Goal: Task Accomplishment & Management: Manage account settings

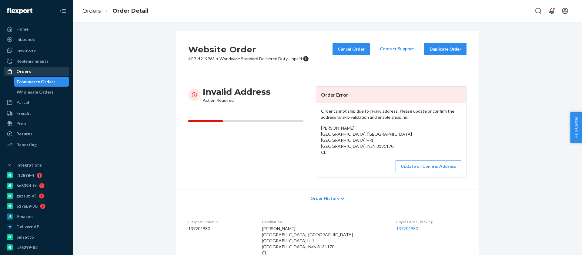
click at [31, 72] on div "Orders" at bounding box center [36, 71] width 64 height 8
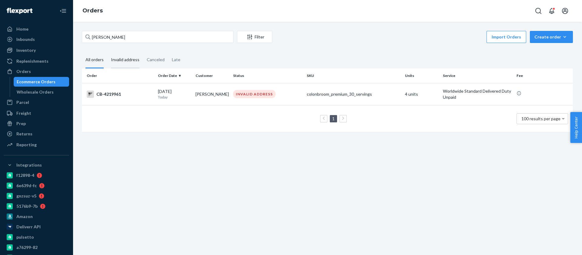
click at [126, 59] on div "Invalid address" at bounding box center [125, 60] width 28 height 17
click at [107, 52] on input "Invalid address" at bounding box center [107, 52] width 0 height 0
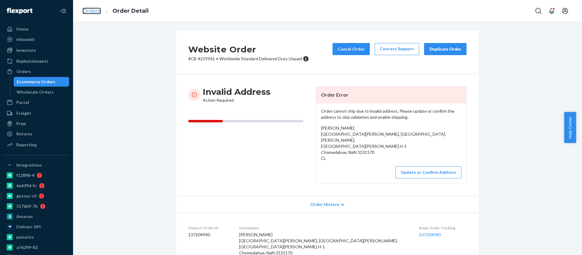
click at [92, 13] on link "Orders" at bounding box center [91, 11] width 18 height 7
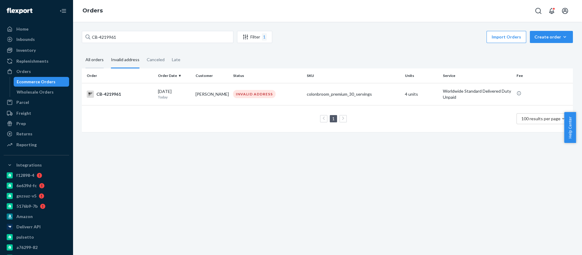
click at [94, 62] on div "All orders" at bounding box center [94, 60] width 18 height 17
click at [82, 52] on input "All orders" at bounding box center [82, 52] width 0 height 0
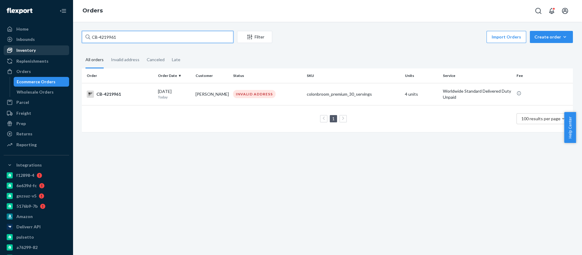
drag, startPoint x: 123, startPoint y: 37, endPoint x: 62, endPoint y: 53, distance: 63.5
click at [62, 53] on div "Home Inbounds Shipping Plans Problems Inventory Products Branded Packaging Repl…" at bounding box center [291, 127] width 582 height 255
paste input "[PERSON_NAME]"
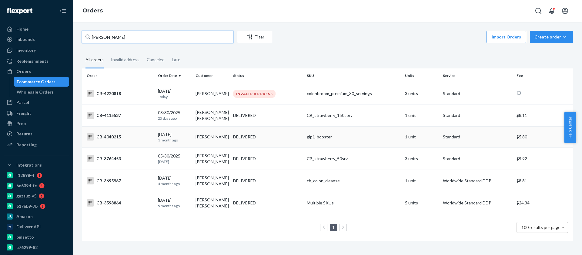
type input "[PERSON_NAME]"
click at [112, 138] on div "CB-4040215" at bounding box center [120, 136] width 66 height 7
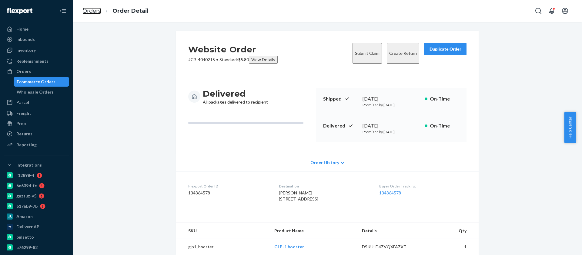
drag, startPoint x: 92, startPoint y: 11, endPoint x: 101, endPoint y: 25, distance: 17.6
click at [92, 10] on link "Orders" at bounding box center [91, 11] width 18 height 7
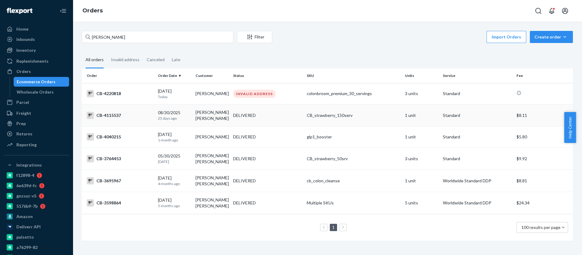
click at [108, 118] on div "CB-4115537" at bounding box center [120, 115] width 66 height 7
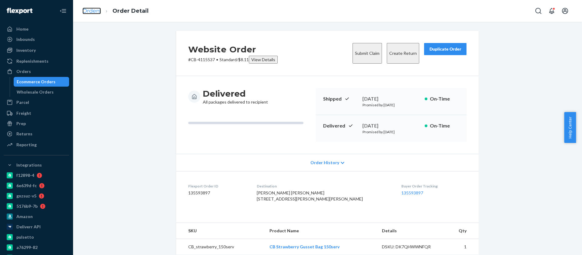
click at [87, 8] on link "Orders" at bounding box center [91, 11] width 18 height 7
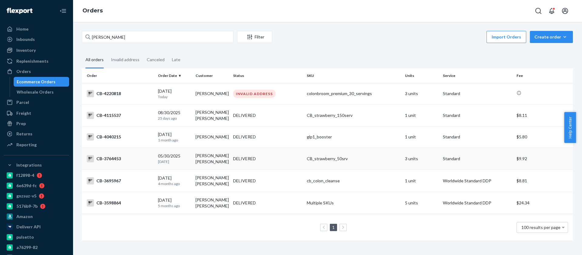
click at [111, 158] on div "CB-3764453" at bounding box center [120, 158] width 66 height 7
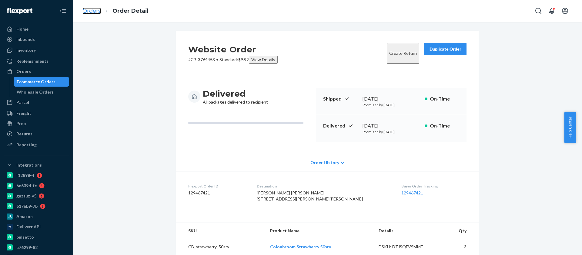
click at [91, 10] on link "Orders" at bounding box center [91, 11] width 18 height 7
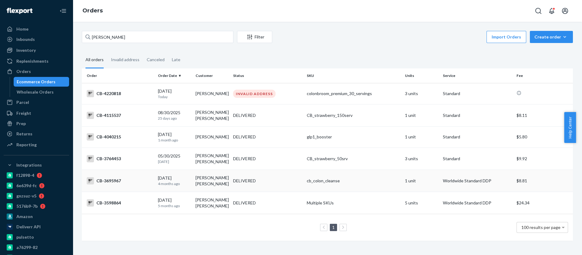
click at [110, 181] on div "CB-3695967" at bounding box center [120, 180] width 66 height 7
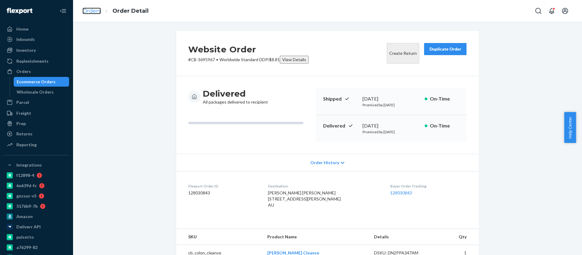
click at [88, 14] on link "Orders" at bounding box center [91, 11] width 18 height 7
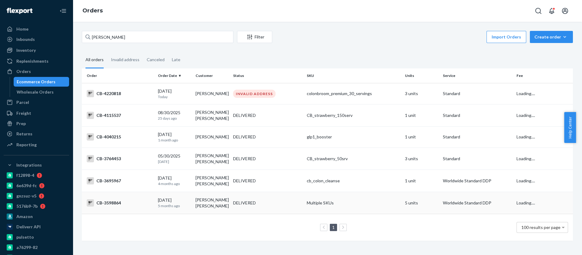
click at [105, 205] on div "CB-3598864" at bounding box center [120, 202] width 66 height 7
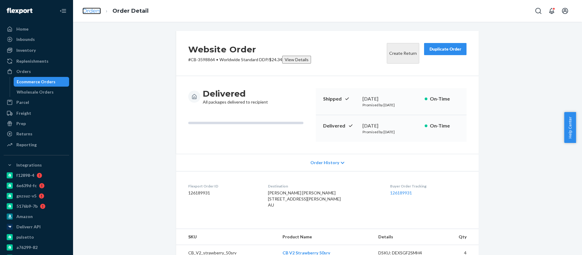
click at [95, 12] on link "Orders" at bounding box center [91, 11] width 18 height 7
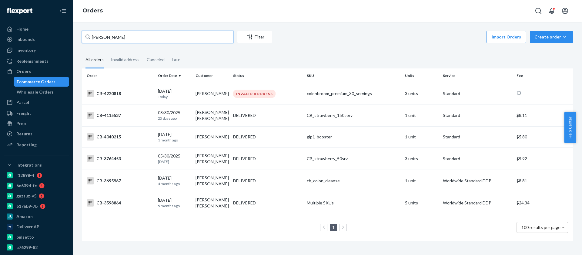
drag, startPoint x: 121, startPoint y: 35, endPoint x: 75, endPoint y: 41, distance: 45.9
click at [75, 41] on div "[PERSON_NAME] Filter Import Orders Create order Ecommerce order Removal order A…" at bounding box center [327, 138] width 509 height 233
paste input "[PERSON_NAME]"
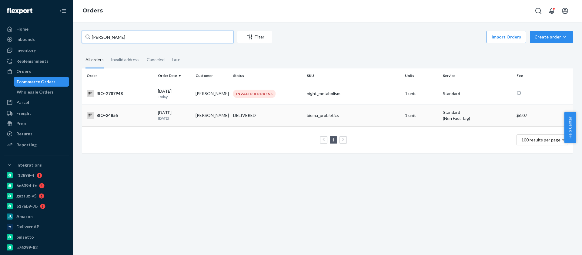
type input "[PERSON_NAME]"
click at [108, 114] on div "BIO-24855" at bounding box center [120, 115] width 66 height 7
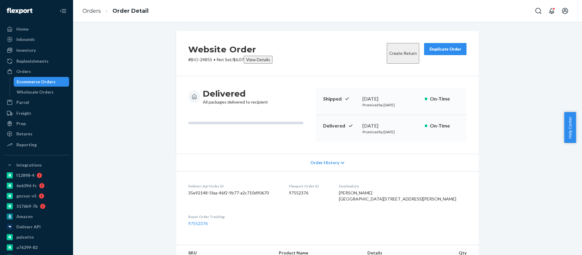
drag, startPoint x: 379, startPoint y: 199, endPoint x: 419, endPoint y: 219, distance: 45.1
click at [419, 219] on dl "Deliverr Api Order ID 35e92148-5faa-46f2-9b77-a2c710d90670 Flexport Order ID 97…" at bounding box center [327, 205] width 302 height 68
copy span "[STREET_ADDRESS][PERSON_NAME]"
click at [94, 13] on link "Orders" at bounding box center [91, 11] width 18 height 7
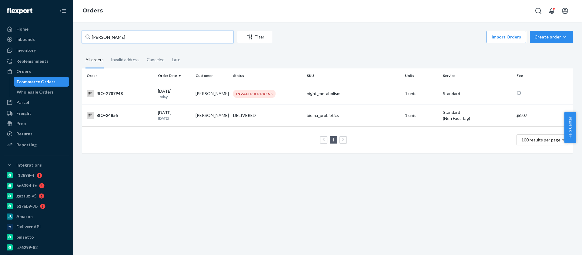
drag, startPoint x: 141, startPoint y: 38, endPoint x: 74, endPoint y: 44, distance: 66.6
click at [74, 44] on div "[PERSON_NAME] Filter Import Orders Create order Ecommerce order Removal order A…" at bounding box center [327, 138] width 509 height 233
paste input "2344399"
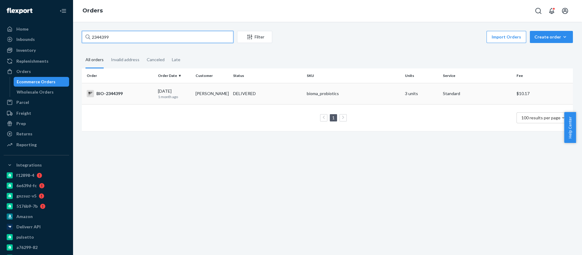
type input "2344399"
click at [111, 95] on div "BIO-2344399" at bounding box center [120, 93] width 66 height 7
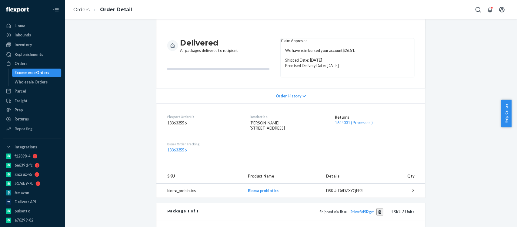
scroll to position [45, 0]
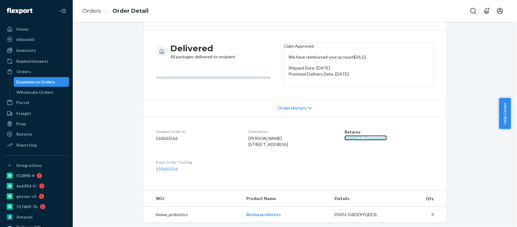
click at [355, 140] on link "1644031 ( Processed )" at bounding box center [366, 137] width 42 height 5
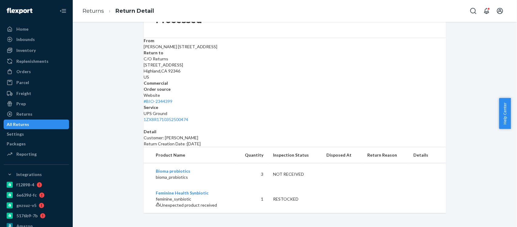
scroll to position [79, 0]
drag, startPoint x: 29, startPoint y: 71, endPoint x: 33, endPoint y: 71, distance: 3.3
click at [29, 71] on div "Orders" at bounding box center [23, 71] width 15 height 6
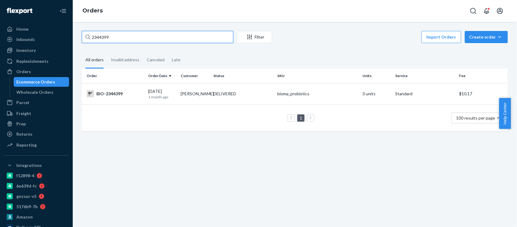
drag, startPoint x: 118, startPoint y: 42, endPoint x: 77, endPoint y: 46, distance: 40.7
click at [80, 45] on div "2344399 Filter Import Orders Create order Ecommerce order Removal order All ord…" at bounding box center [294, 84] width 435 height 106
paste input "497577"
type input "2497577"
click at [115, 93] on div "BIO-2497577" at bounding box center [115, 93] width 57 height 7
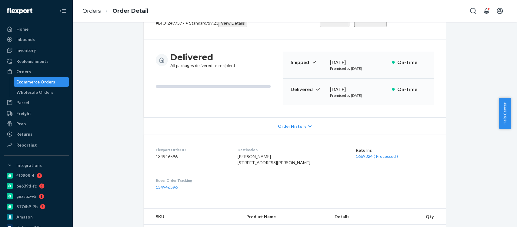
scroll to position [81, 0]
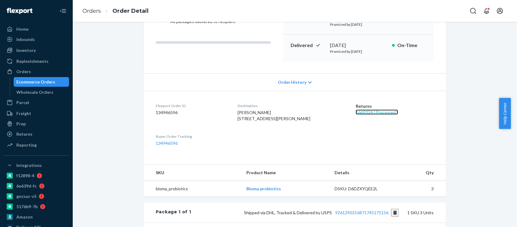
click at [366, 112] on link "1669324 ( Processed )" at bounding box center [377, 111] width 42 height 5
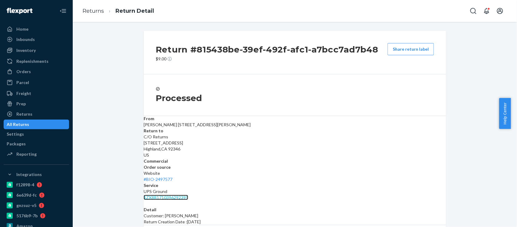
click at [188, 195] on link "1ZX8R1710396292395" at bounding box center [166, 197] width 45 height 5
drag, startPoint x: 25, startPoint y: 71, endPoint x: 75, endPoint y: 69, distance: 50.3
click at [25, 71] on div "Orders" at bounding box center [23, 71] width 15 height 6
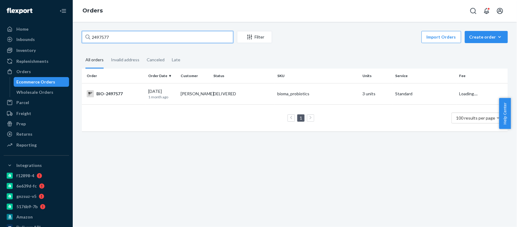
drag, startPoint x: 114, startPoint y: 35, endPoint x: 70, endPoint y: 43, distance: 45.2
click at [70, 43] on div "Home Inbounds Shipping Plans Problems Inventory Products Branded Packaging Repl…" at bounding box center [258, 113] width 517 height 227
paste input "526793"
type input "2526793"
click at [115, 95] on div "BIO-2526793" at bounding box center [115, 93] width 57 height 7
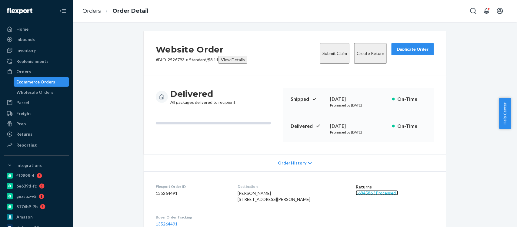
click at [370, 190] on link "1684586 ( Processed )" at bounding box center [377, 192] width 42 height 5
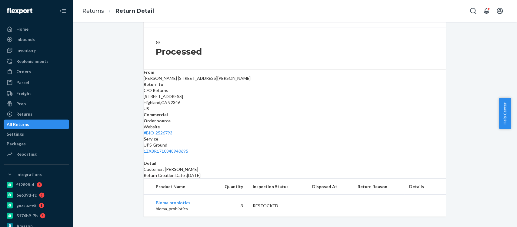
scroll to position [47, 0]
click at [29, 72] on div "Orders" at bounding box center [23, 71] width 15 height 6
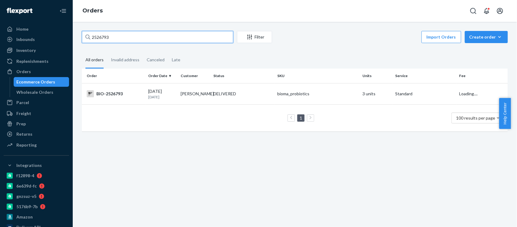
drag, startPoint x: 115, startPoint y: 35, endPoint x: 79, endPoint y: 38, distance: 36.2
click at [79, 38] on div "2526793 Filter Import Orders Create order Ecommerce order Removal order All ord…" at bounding box center [294, 84] width 435 height 106
paste input "51090"
type input "2551090"
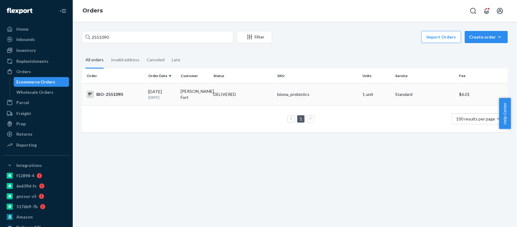
click at [112, 93] on div "BIO-2551090" at bounding box center [115, 94] width 57 height 7
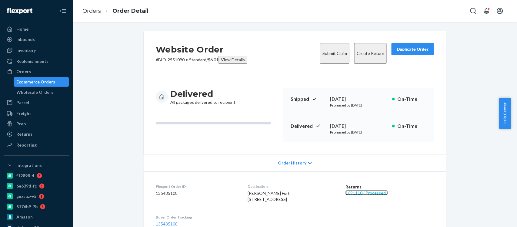
click at [362, 192] on link "1691110 ( Processed )" at bounding box center [366, 192] width 42 height 5
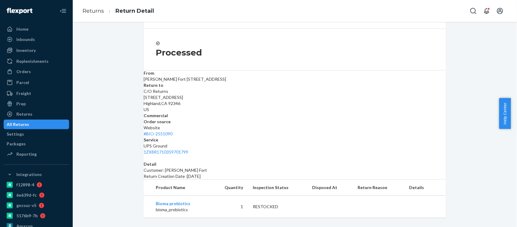
scroll to position [47, 0]
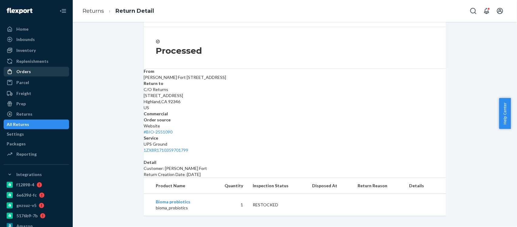
drag, startPoint x: 30, startPoint y: 75, endPoint x: 41, endPoint y: 75, distance: 11.2
click at [30, 75] on div "Orders" at bounding box center [36, 71] width 64 height 8
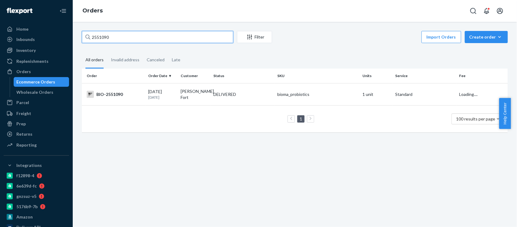
drag, startPoint x: 113, startPoint y: 37, endPoint x: 74, endPoint y: 35, distance: 39.8
click at [74, 35] on div "2551090 Filter Import Orders Create order Ecommerce order Removal order All ord…" at bounding box center [295, 124] width 444 height 205
paste input "8511"
type input "2585110"
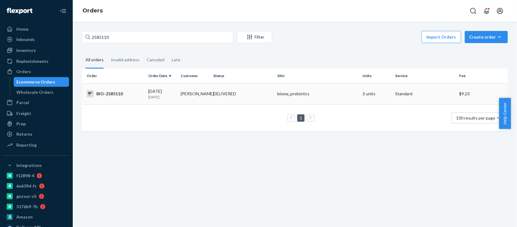
click at [108, 94] on div "BIO-2585110" at bounding box center [115, 93] width 57 height 7
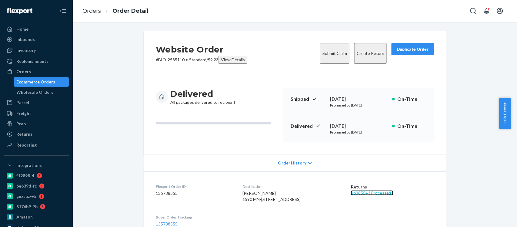
click at [373, 191] on link "1698554 ( Processed )" at bounding box center [372, 192] width 42 height 5
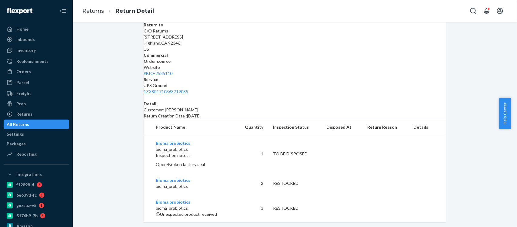
scroll to position [117, 0]
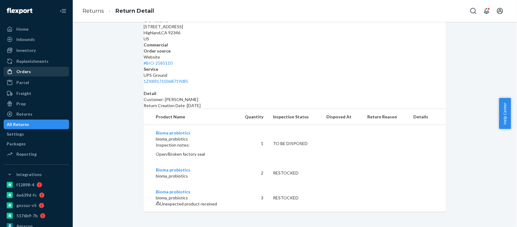
drag, startPoint x: 23, startPoint y: 72, endPoint x: 51, endPoint y: 73, distance: 28.2
click at [23, 72] on div "Orders" at bounding box center [23, 71] width 15 height 6
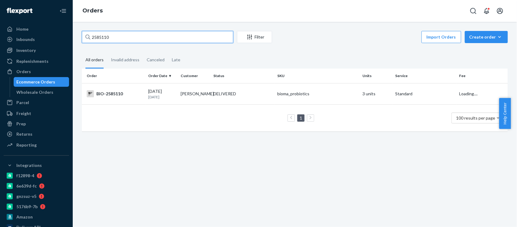
drag, startPoint x: 108, startPoint y: 36, endPoint x: 72, endPoint y: 48, distance: 38.1
click at [72, 48] on div "Home Inbounds Shipping Plans Problems Inventory Products Branded Packaging Repl…" at bounding box center [258, 113] width 517 height 227
paste input "74019"
type input "2574019"
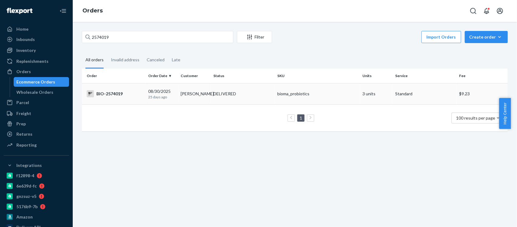
click at [115, 95] on div "BIO-2574019" at bounding box center [115, 93] width 57 height 7
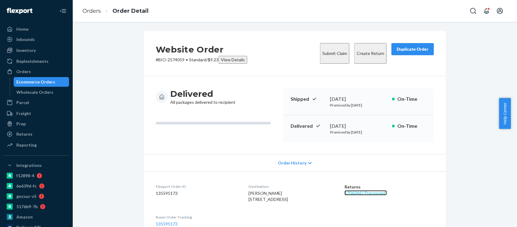
click at [378, 192] on link "1706346 ( Processed )" at bounding box center [366, 192] width 42 height 5
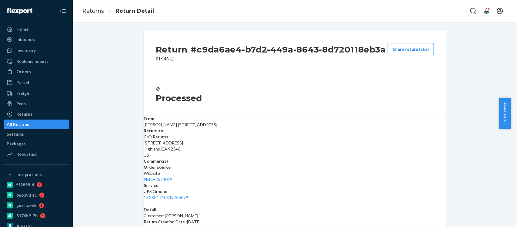
scroll to position [47, 0]
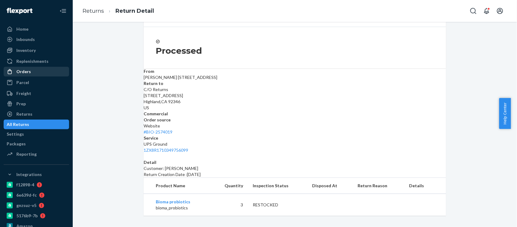
click at [33, 72] on div "Orders" at bounding box center [36, 71] width 64 height 8
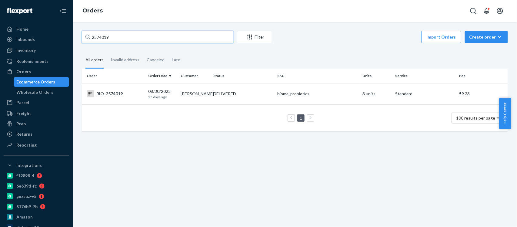
drag, startPoint x: 115, startPoint y: 38, endPoint x: 70, endPoint y: 38, distance: 44.5
click at [70, 38] on div "Home Inbounds Shipping Plans Problems Inventory Products Branded Packaging Repl…" at bounding box center [258, 113] width 517 height 227
paste input "440412"
type input "2440412"
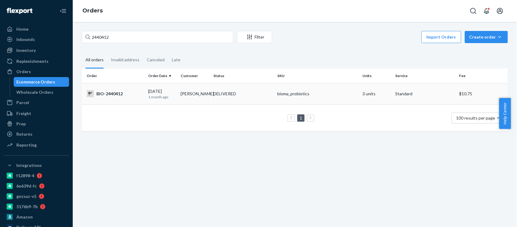
click at [108, 92] on div "BIO-2440412" at bounding box center [115, 93] width 57 height 7
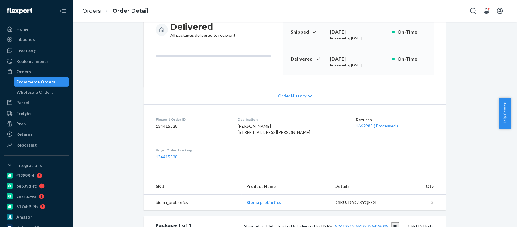
scroll to position [81, 0]
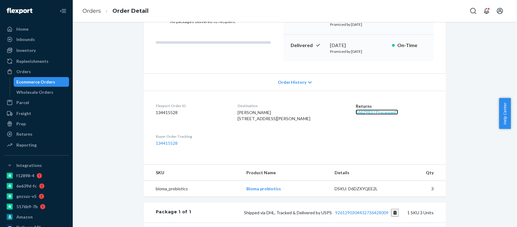
click at [370, 113] on link "1662983 ( Processed )" at bounding box center [377, 111] width 42 height 5
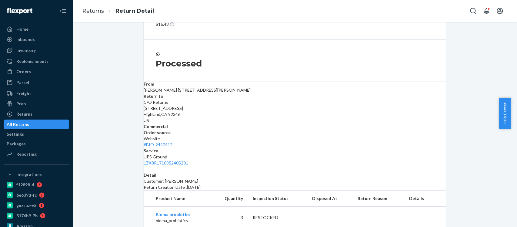
scroll to position [47, 0]
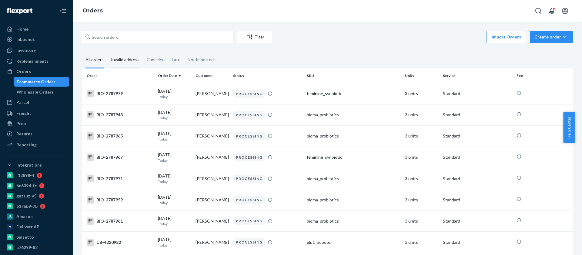
click at [123, 61] on div "Invalid address" at bounding box center [125, 60] width 28 height 17
click at [107, 52] on input "Invalid address" at bounding box center [107, 52] width 0 height 0
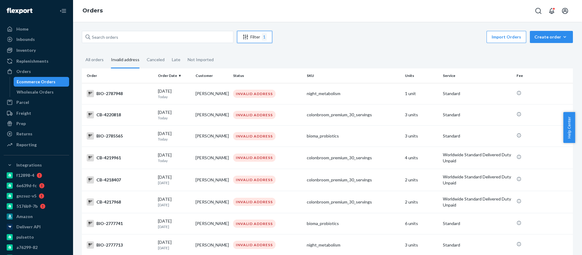
click at [246, 34] on icon "Filter" at bounding box center [245, 37] width 6 height 6
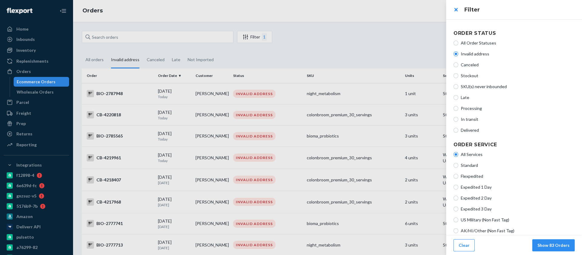
click at [345, 46] on div at bounding box center [291, 127] width 582 height 255
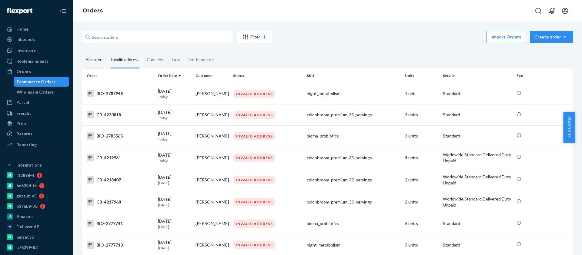
click at [88, 59] on div "All orders" at bounding box center [94, 60] width 18 height 17
click at [82, 52] on input "All orders" at bounding box center [82, 52] width 0 height 0
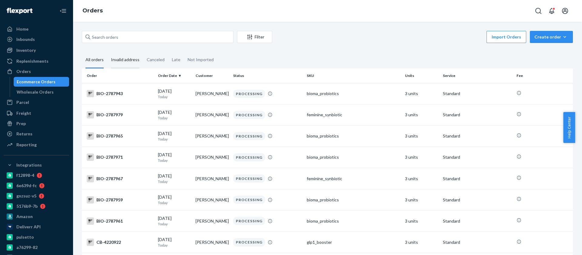
click at [133, 61] on div "Invalid address" at bounding box center [125, 60] width 28 height 17
click at [107, 52] on input "Invalid address" at bounding box center [107, 52] width 0 height 0
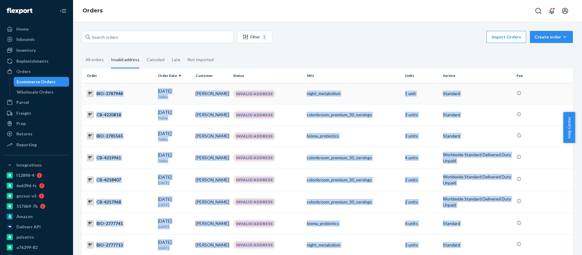
drag, startPoint x: 467, startPoint y: 205, endPoint x: 97, endPoint y: 95, distance: 386.0
copy tbody "BIO-2787948 09/24/2025 Today Cheryl Grzegorzewski INVALID ADDRESS night_metabol…"
click at [98, 60] on div "All orders" at bounding box center [94, 60] width 18 height 17
click at [82, 52] on input "All orders" at bounding box center [82, 52] width 0 height 0
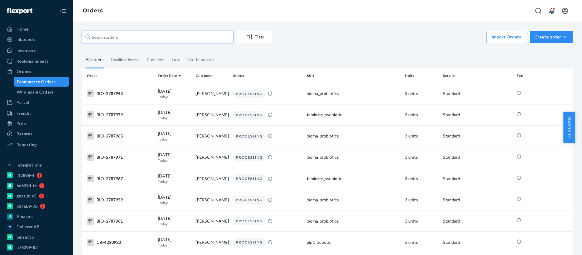
click at [103, 37] on input "text" at bounding box center [158, 37] width 152 height 12
paste input "CB-4220818"
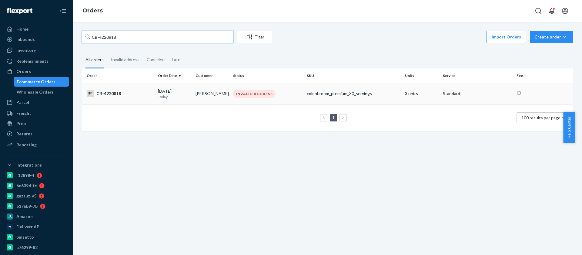
type input "CB-4220818"
click at [112, 95] on div "CB-4220818" at bounding box center [120, 93] width 66 height 7
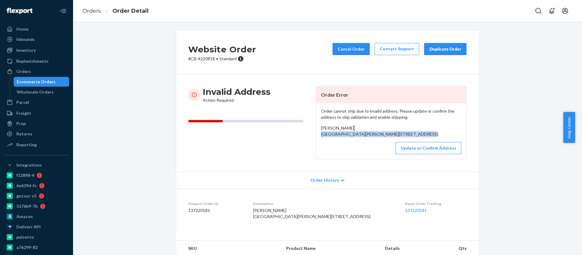
drag, startPoint x: 317, startPoint y: 136, endPoint x: 357, endPoint y: 153, distance: 43.5
click at [357, 153] on div "Order cannot ship due to invalid address. Please update or confirm the address …" at bounding box center [391, 131] width 150 height 56
click at [346, 125] on div "Matt Brooks West Burnside Street #553 Portland, OR 97210 US" at bounding box center [391, 131] width 140 height 12
drag, startPoint x: 347, startPoint y: 127, endPoint x: 315, endPoint y: 128, distance: 31.2
click at [316, 128] on div "Order cannot ship due to invalid address. Please update or confirm the address …" at bounding box center [391, 131] width 150 height 56
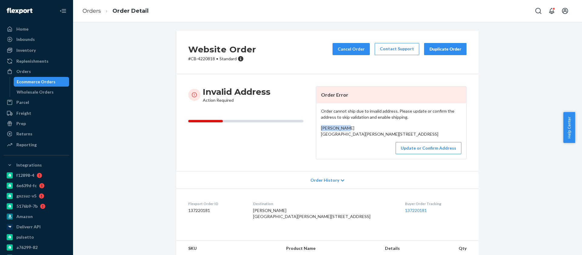
copy span "[PERSON_NAME]"
drag, startPoint x: 317, startPoint y: 133, endPoint x: 348, endPoint y: 153, distance: 36.6
click at [348, 153] on div "Order cannot ship due to invalid address. Please update or confirm the address …" at bounding box center [391, 131] width 150 height 56
copy span "West Burnside Street #553 Portland, OR 97210 US"
click at [414, 154] on button "Update or Confirm Address" at bounding box center [428, 148] width 66 height 12
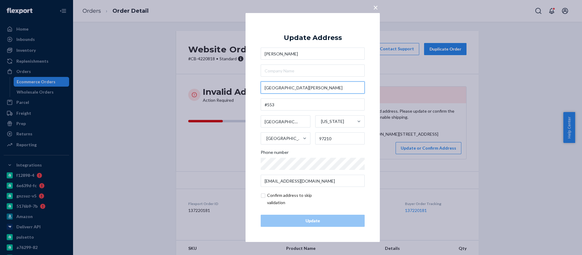
click at [263, 87] on input "West Burnside Street" at bounding box center [313, 88] width 104 height 12
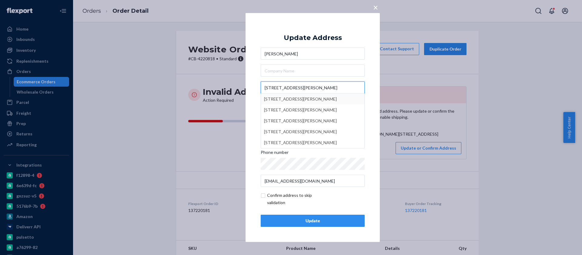
type input "553 West Burnside Street"
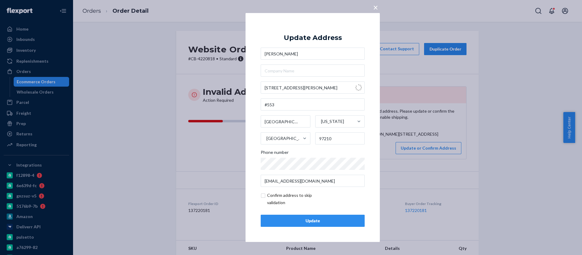
type input "97209"
type input "553 W Burnside St"
click at [331, 223] on div "Update" at bounding box center [313, 221] width 94 height 6
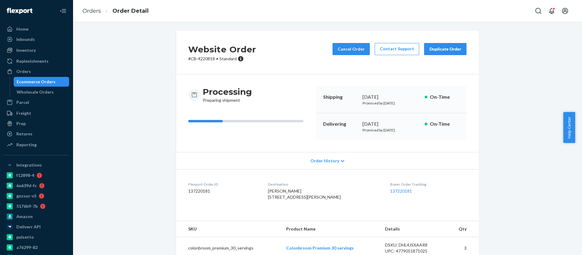
click at [207, 61] on p "# CB-4220818 • Standard" at bounding box center [222, 59] width 68 height 6
copy p "4220818"
click at [94, 12] on link "Orders" at bounding box center [91, 11] width 18 height 7
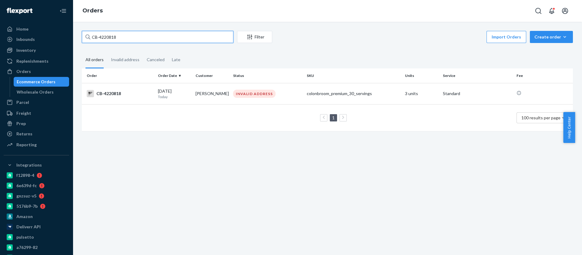
drag, startPoint x: 134, startPoint y: 37, endPoint x: 62, endPoint y: 52, distance: 73.0
click at [62, 52] on div "Home Inbounds Shipping Plans Problems Inventory Products Branded Packaging Repl…" at bounding box center [291, 127] width 582 height 255
paste input "BIO-278794"
type input "BIO-2787948"
click at [114, 97] on div "BIO-2787948" at bounding box center [120, 93] width 66 height 7
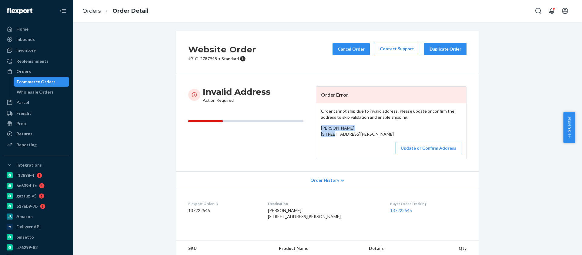
drag, startPoint x: 362, startPoint y: 128, endPoint x: 319, endPoint y: 127, distance: 43.6
click at [321, 127] on div "Cheryl Grzegorzewski 6883 Woleben rd , Portland, NY 14769 US" at bounding box center [391, 131] width 140 height 12
copy span "[PERSON_NAME]"
click at [412, 154] on button "Update or Confirm Address" at bounding box center [428, 148] width 66 height 12
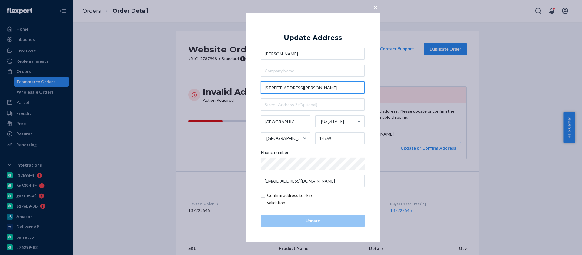
click at [300, 87] on input "6883 Woleben rd ," at bounding box center [313, 88] width 104 height 12
drag, startPoint x: 299, startPoint y: 88, endPoint x: 292, endPoint y: 90, distance: 7.8
click at [292, 90] on input "6883 Woleben rd ," at bounding box center [313, 88] width 104 height 12
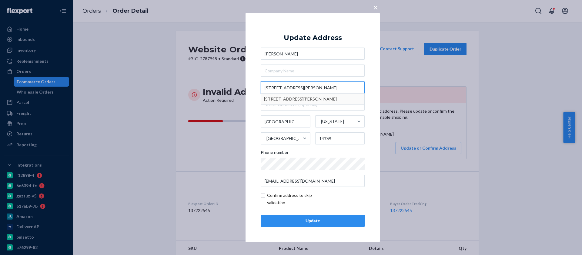
type input "6883 Woleben Road"
click at [374, 96] on div "× Update Address Cheryl Grzegorzewski 6883 Woleben Road 6883 Woleben Road, West…" at bounding box center [312, 127] width 134 height 229
click at [323, 217] on button "Update" at bounding box center [313, 221] width 104 height 12
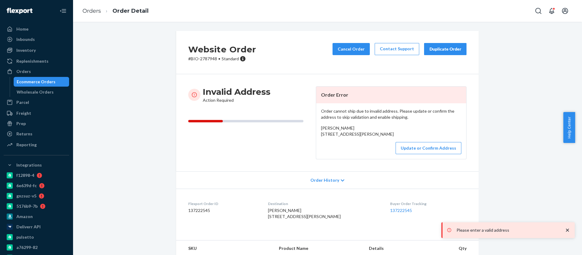
drag, startPoint x: 315, startPoint y: 135, endPoint x: 358, endPoint y: 145, distance: 43.6
click at [358, 145] on div "Order cannot ship due to invalid address. Please update or confirm the address …" at bounding box center [391, 131] width 150 height 56
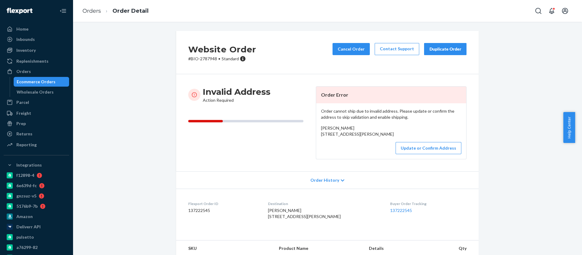
copy span "6883 Woleben rd , Portland, NY 14769 US"
click at [411, 154] on button "Update or Confirm Address" at bounding box center [428, 148] width 66 height 12
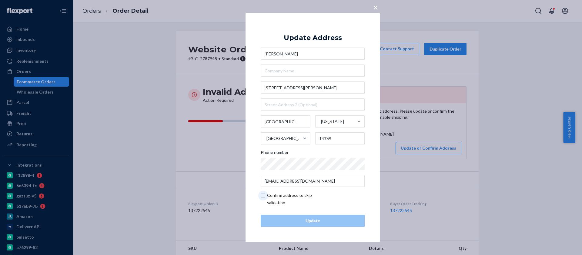
click at [265, 196] on input "checkbox" at bounding box center [296, 199] width 70 height 15
checkbox input "true"
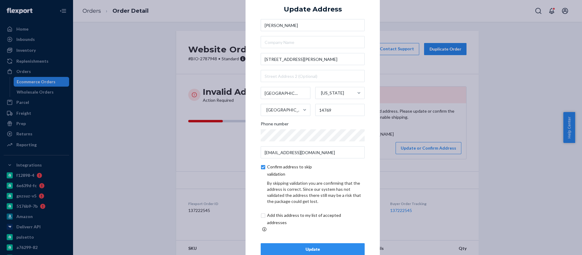
click at [261, 219] on input "checkbox" at bounding box center [311, 219] width 101 height 15
checkbox input "true"
click at [312, 249] on div "Update" at bounding box center [313, 249] width 94 height 6
